Goal: Use online tool/utility: Utilize a website feature to perform a specific function

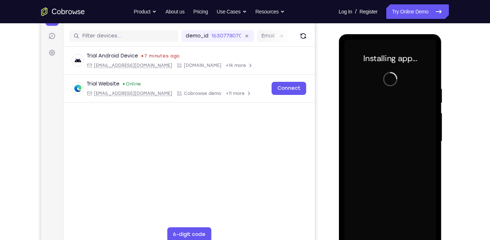
scroll to position [93, 0]
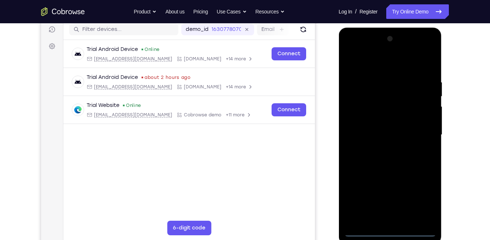
click at [388, 233] on div at bounding box center [390, 135] width 92 height 204
click at [423, 199] on div at bounding box center [390, 135] width 92 height 204
click at [374, 64] on div at bounding box center [390, 135] width 92 height 204
click at [419, 131] on div at bounding box center [390, 135] width 92 height 204
click at [383, 147] on div at bounding box center [390, 135] width 92 height 204
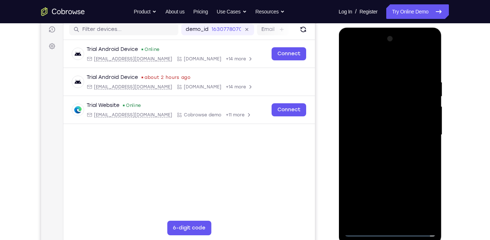
click at [373, 127] on div at bounding box center [390, 135] width 92 height 204
click at [374, 119] on div at bounding box center [390, 135] width 92 height 204
click at [384, 134] on div at bounding box center [390, 135] width 92 height 204
click at [385, 169] on div at bounding box center [390, 135] width 92 height 204
click at [408, 221] on div at bounding box center [390, 135] width 92 height 204
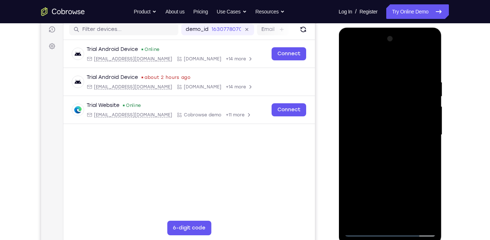
click at [395, 174] on div at bounding box center [390, 135] width 92 height 204
click at [408, 143] on div at bounding box center [390, 135] width 92 height 204
click at [383, 170] on div at bounding box center [390, 135] width 92 height 204
click at [364, 231] on div at bounding box center [390, 135] width 92 height 204
click at [405, 166] on div at bounding box center [390, 135] width 92 height 204
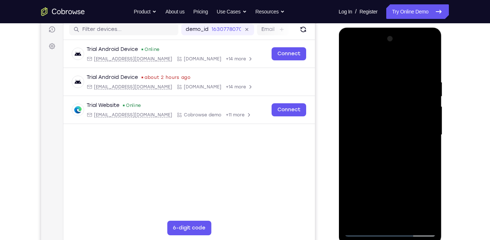
click at [381, 160] on div at bounding box center [390, 135] width 92 height 204
click at [365, 231] on div at bounding box center [390, 135] width 92 height 204
click at [378, 121] on div at bounding box center [390, 135] width 92 height 204
click at [380, 164] on div at bounding box center [390, 135] width 92 height 204
click at [349, 200] on div at bounding box center [390, 135] width 92 height 204
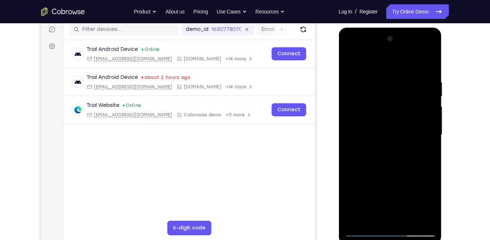
click at [364, 230] on div at bounding box center [390, 135] width 92 height 204
click at [404, 169] on div at bounding box center [390, 135] width 92 height 204
click at [374, 159] on div at bounding box center [390, 135] width 92 height 204
click at [363, 229] on div at bounding box center [390, 135] width 92 height 204
click at [364, 230] on div at bounding box center [390, 135] width 92 height 204
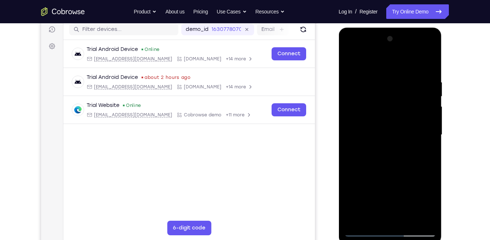
click at [428, 113] on div at bounding box center [390, 135] width 92 height 204
click at [362, 229] on div at bounding box center [390, 135] width 92 height 204
click at [364, 233] on div at bounding box center [390, 135] width 92 height 204
click at [351, 127] on div at bounding box center [390, 135] width 92 height 204
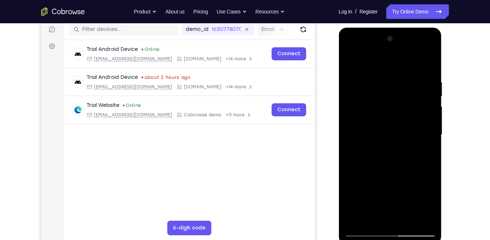
click at [351, 175] on div at bounding box center [390, 135] width 92 height 204
click at [350, 201] on div at bounding box center [390, 135] width 92 height 204
click at [431, 137] on div at bounding box center [390, 135] width 92 height 204
click at [429, 63] on div at bounding box center [390, 135] width 92 height 204
click at [353, 79] on div at bounding box center [390, 135] width 92 height 204
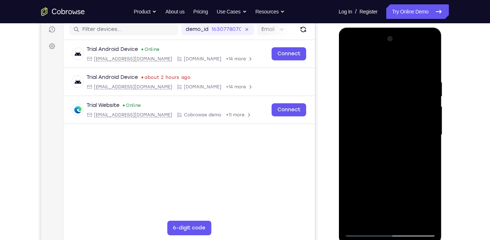
click at [351, 63] on div at bounding box center [390, 135] width 92 height 204
click at [362, 231] on div at bounding box center [390, 135] width 92 height 204
click at [429, 149] on div at bounding box center [390, 135] width 92 height 204
click at [431, 150] on div at bounding box center [390, 135] width 92 height 204
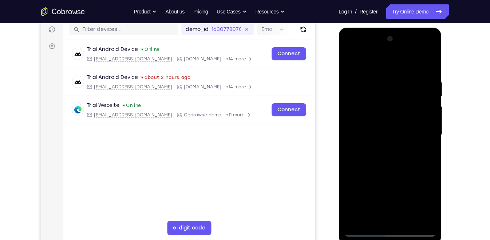
click at [429, 151] on div at bounding box center [390, 135] width 92 height 204
click at [351, 190] on div at bounding box center [390, 135] width 92 height 204
click at [349, 190] on div at bounding box center [390, 135] width 92 height 204
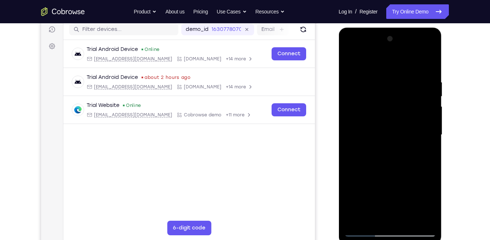
click at [347, 202] on div at bounding box center [390, 135] width 92 height 204
click at [352, 115] on div at bounding box center [390, 135] width 92 height 204
click at [351, 147] on div at bounding box center [390, 135] width 92 height 204
drag, startPoint x: 395, startPoint y: 59, endPoint x: 401, endPoint y: 182, distance: 122.5
click at [401, 182] on div at bounding box center [390, 135] width 92 height 204
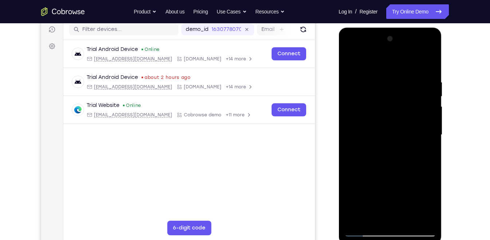
click at [405, 77] on div at bounding box center [390, 135] width 92 height 204
click at [362, 143] on div at bounding box center [390, 135] width 92 height 204
click at [390, 122] on div at bounding box center [390, 135] width 92 height 204
click at [352, 132] on div at bounding box center [390, 135] width 92 height 204
click at [353, 143] on div at bounding box center [390, 135] width 92 height 204
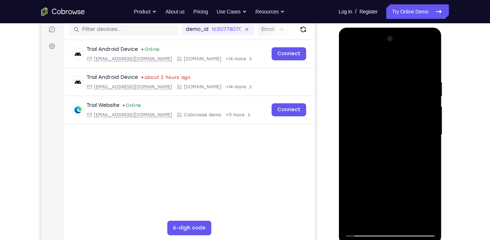
click at [427, 128] on div at bounding box center [390, 135] width 92 height 204
click at [417, 217] on div at bounding box center [390, 135] width 92 height 204
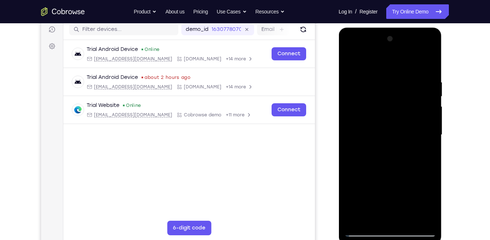
click at [425, 139] on div at bounding box center [390, 135] width 92 height 204
click at [417, 218] on div at bounding box center [390, 135] width 92 height 204
click at [424, 112] on div at bounding box center [390, 135] width 92 height 204
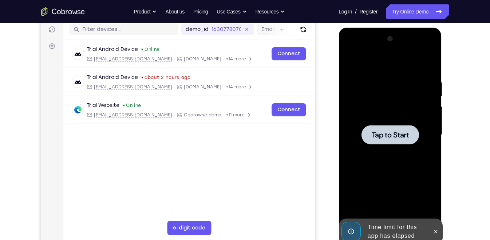
click at [424, 112] on div at bounding box center [390, 135] width 92 height 204
